Goal: Information Seeking & Learning: Learn about a topic

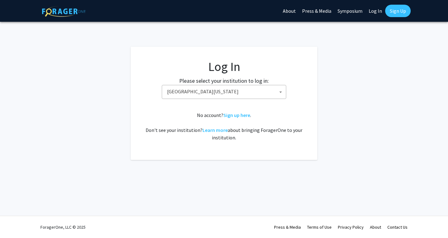
select select "31"
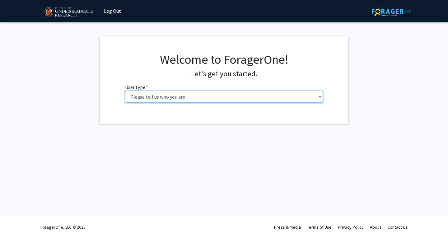
click at [180, 95] on select "Please tell us who you are Undergraduate Student Master's Student Doctoral Cand…" at bounding box center [224, 97] width 198 height 12
select select "1: undergrad"
click at [125, 91] on select "Please tell us who you are Undergraduate Student Master's Student Doctoral Cand…" at bounding box center [224, 97] width 198 height 12
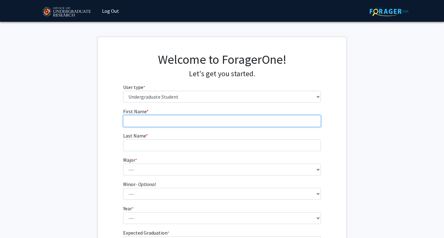
click at [170, 123] on input "First Name * required" at bounding box center [222, 121] width 198 height 12
type input "[PERSON_NAME]"
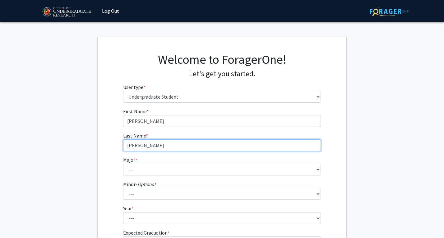
type input "[PERSON_NAME]"
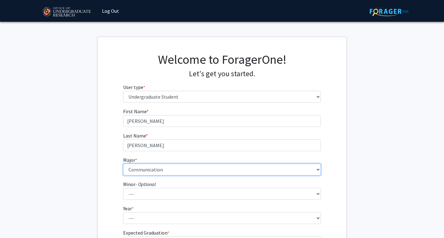
select select "27: 2328"
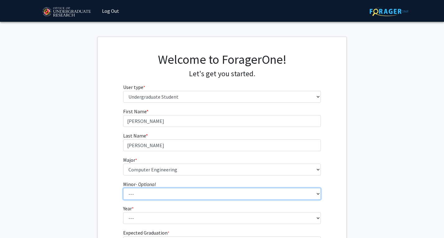
select select "69: 1872"
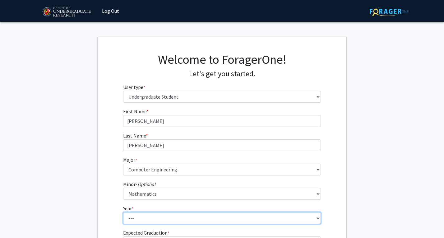
scroll to position [78, 0]
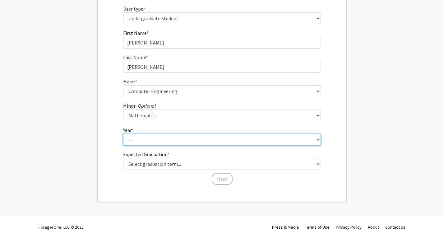
click at [171, 143] on select "--- First-year Sophomore Junior Senior Postbaccalaureate Certificate" at bounding box center [222, 140] width 198 height 12
select select "1: first-year"
click at [123, 134] on select "--- First-year Sophomore Junior Senior Postbaccalaureate Certificate" at bounding box center [222, 140] width 198 height 12
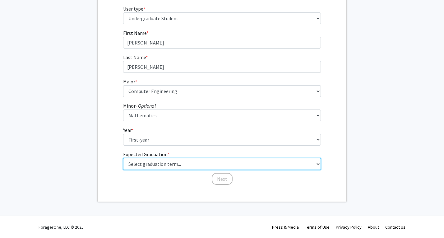
click at [159, 163] on select "Select graduation term... Spring 2025 Summer 2025 Fall 2025 Winter 2025 Spring …" at bounding box center [222, 164] width 198 height 12
select select "13: spring_2028"
click at [123, 158] on select "Select graduation term... Spring 2025 Summer 2025 Fall 2025 Winter 2025 Spring …" at bounding box center [222, 164] width 198 height 12
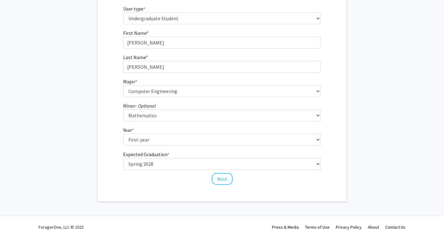
click at [197, 178] on div "Next" at bounding box center [222, 176] width 198 height 6
click at [219, 180] on button "Next" at bounding box center [222, 179] width 21 height 12
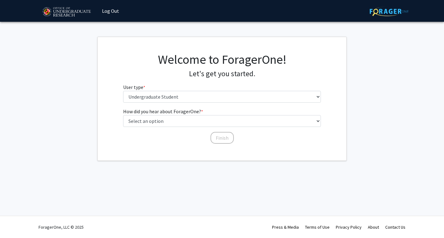
scroll to position [0, 0]
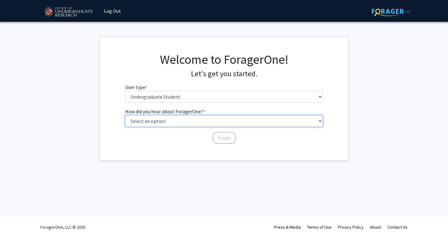
click at [168, 117] on select "Select an option Peer/student recommendation Faculty/staff recommendation Unive…" at bounding box center [224, 121] width 198 height 12
select select "1: peer_recommendation"
click at [125, 115] on select "Select an option Peer/student recommendation Faculty/staff recommendation Unive…" at bounding box center [224, 121] width 198 height 12
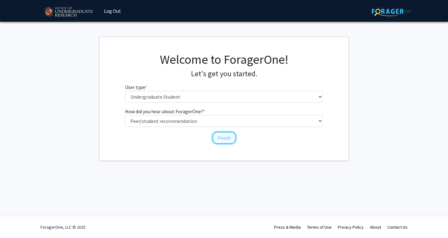
click at [217, 142] on button "Finish" at bounding box center [224, 138] width 23 height 12
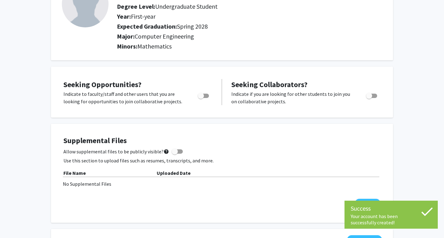
scroll to position [61, 0]
click at [201, 94] on span "Toggle" at bounding box center [201, 95] width 6 height 6
click at [201, 98] on input "Are you actively seeking opportunities?" at bounding box center [201, 98] width 0 height 0
checkbox input "true"
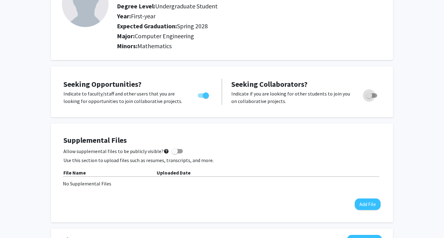
click at [374, 96] on span "Toggle" at bounding box center [371, 95] width 11 height 4
click at [369, 98] on input "Would you like to receive other student requests to work with you?" at bounding box center [369, 98] width 0 height 0
checkbox input "true"
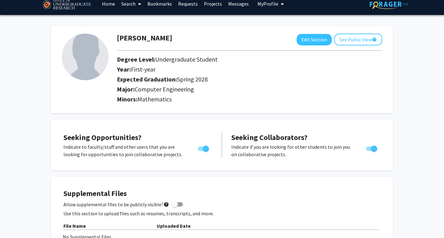
scroll to position [0, 0]
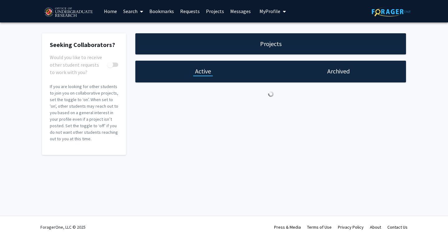
checkbox input "true"
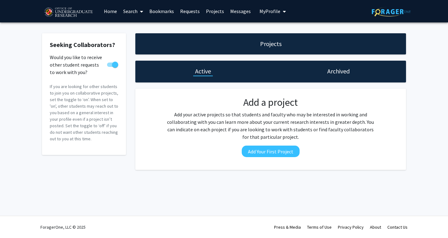
click at [72, 18] on img at bounding box center [68, 13] width 53 height 16
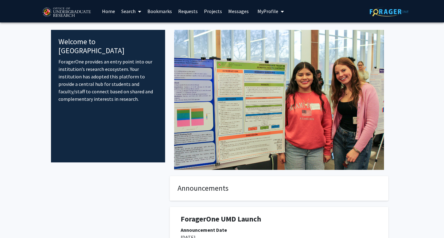
click at [128, 10] on link "Search" at bounding box center [131, 11] width 26 height 22
click at [130, 29] on span "Faculty/Staff" at bounding box center [141, 28] width 46 height 12
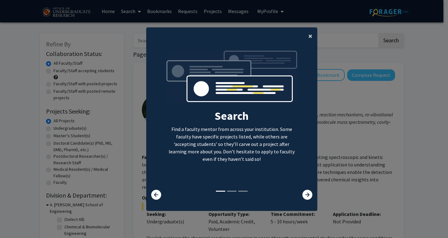
click at [308, 35] on span "×" at bounding box center [310, 36] width 4 height 10
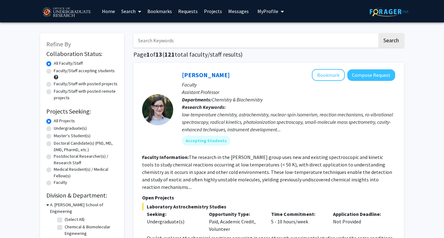
click at [60, 131] on label "Undergraduate(s)" at bounding box center [70, 128] width 33 height 7
click at [58, 129] on input "Undergraduate(s)" at bounding box center [56, 127] width 4 height 4
radio input "true"
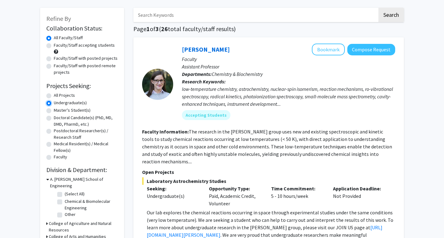
scroll to position [26, 0]
click at [65, 190] on label "(Select All)" at bounding box center [75, 193] width 20 height 7
click at [65, 190] on input "(Select All)" at bounding box center [67, 192] width 4 height 4
checkbox input "true"
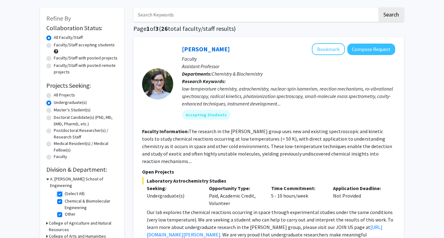
checkbox input "true"
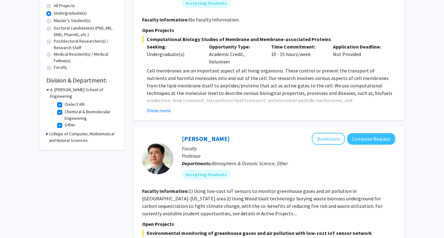
scroll to position [115, 0]
click at [65, 101] on label "(Select All)" at bounding box center [75, 104] width 20 height 7
click at [65, 101] on input "(Select All)" at bounding box center [67, 103] width 4 height 4
checkbox input "false"
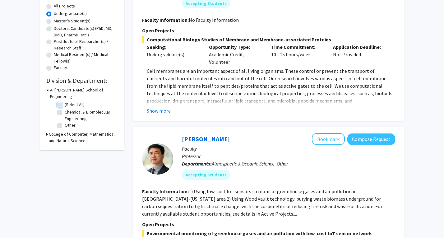
checkbox input "false"
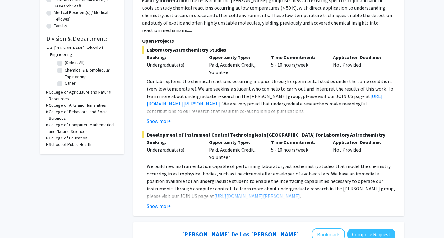
scroll to position [159, 0]
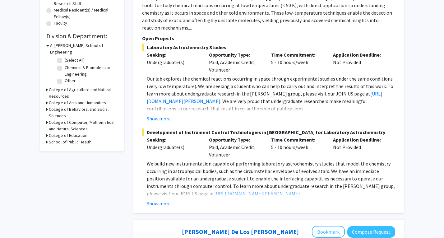
click at [49, 119] on h3 "College of Computer, Mathematical and Natural Sciences" at bounding box center [83, 125] width 69 height 13
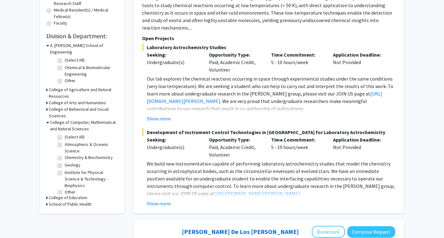
scroll to position [0, 0]
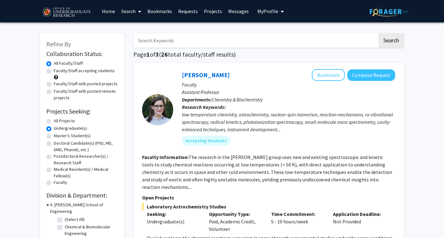
click at [197, 37] on input "Search Keywords" at bounding box center [255, 40] width 244 height 14
type input "electron"
click at [379, 33] on button "Search" at bounding box center [392, 40] width 26 height 14
radio input "true"
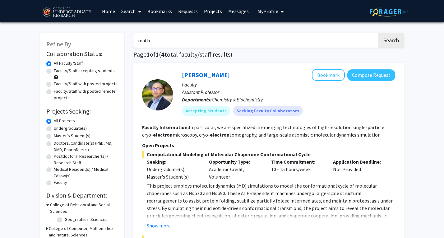
type input "math"
click at [379, 33] on button "Search" at bounding box center [392, 40] width 26 height 14
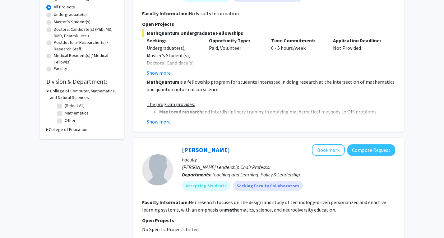
scroll to position [104, 0]
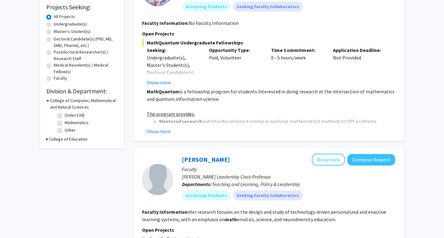
click at [162, 138] on div "Daniel Serrano Bookmark Compose Request Administrative Staff Senior Faculty Spe…" at bounding box center [268, 50] width 271 height 183
click at [157, 129] on button "Show more" at bounding box center [159, 131] width 24 height 7
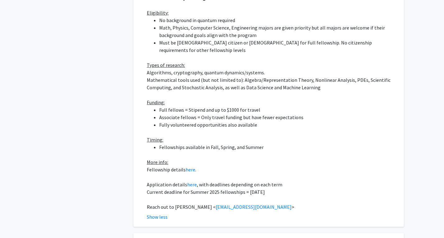
scroll to position [273, 0]
click at [192, 181] on link "here" at bounding box center [192, 184] width 10 height 6
click at [188, 166] on link "here" at bounding box center [191, 169] width 10 height 6
